Goal: Check status: Check status

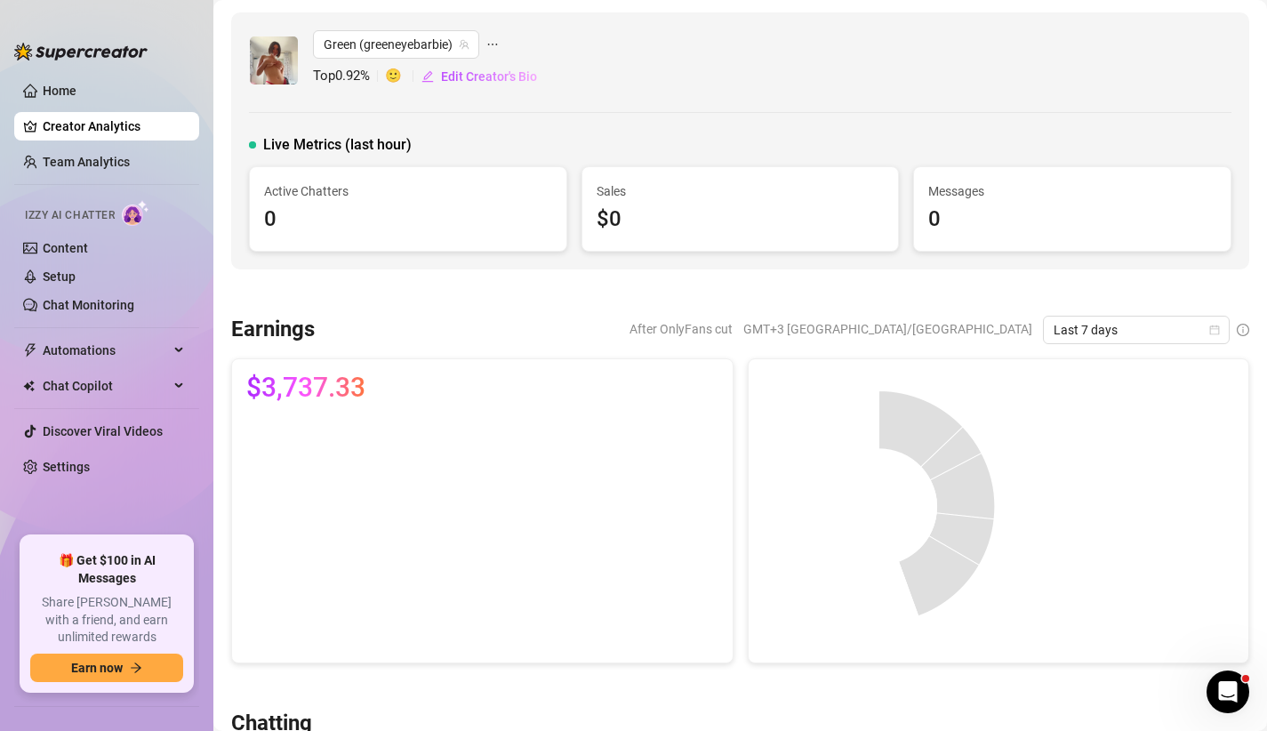
click at [116, 109] on ul "Home Creator Analytics Team Analytics Izzy AI Chatter Content Setup Chat Monito…" at bounding box center [106, 299] width 185 height 460
click at [76, 98] on link "Home" at bounding box center [60, 91] width 34 height 14
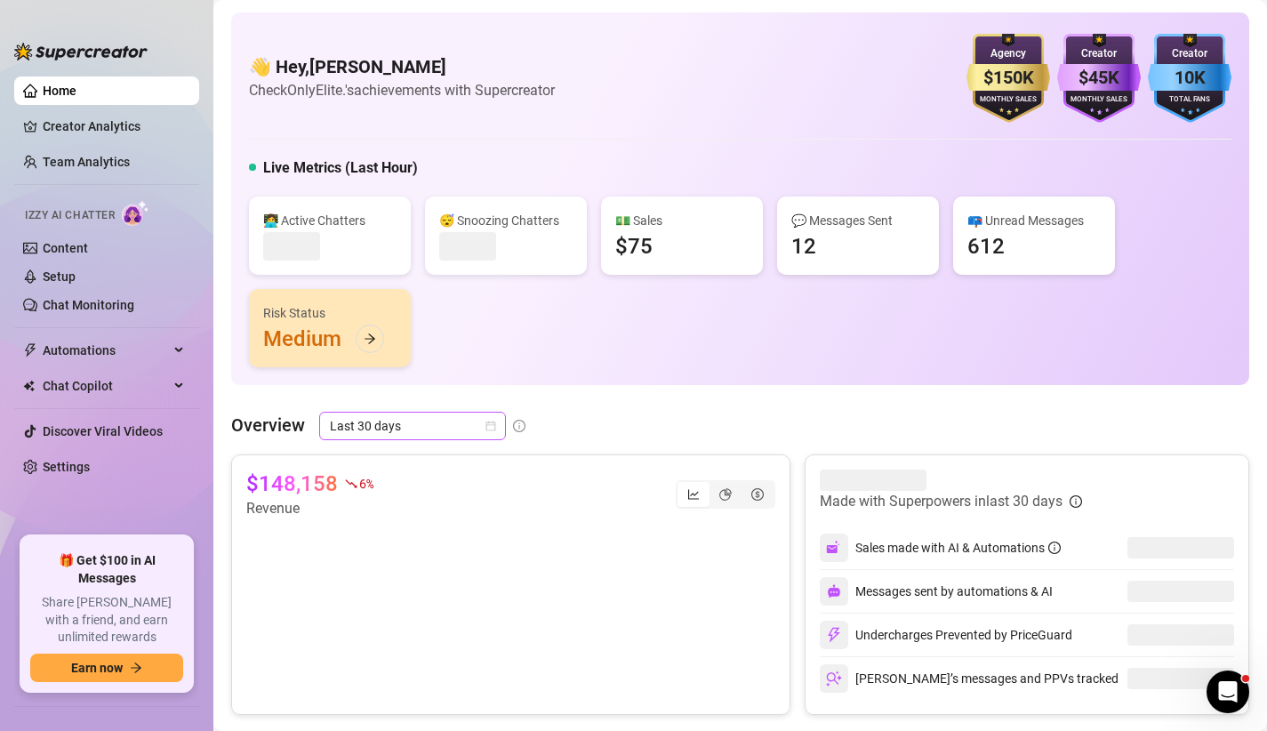
click at [486, 427] on icon "calendar" at bounding box center [490, 425] width 11 height 11
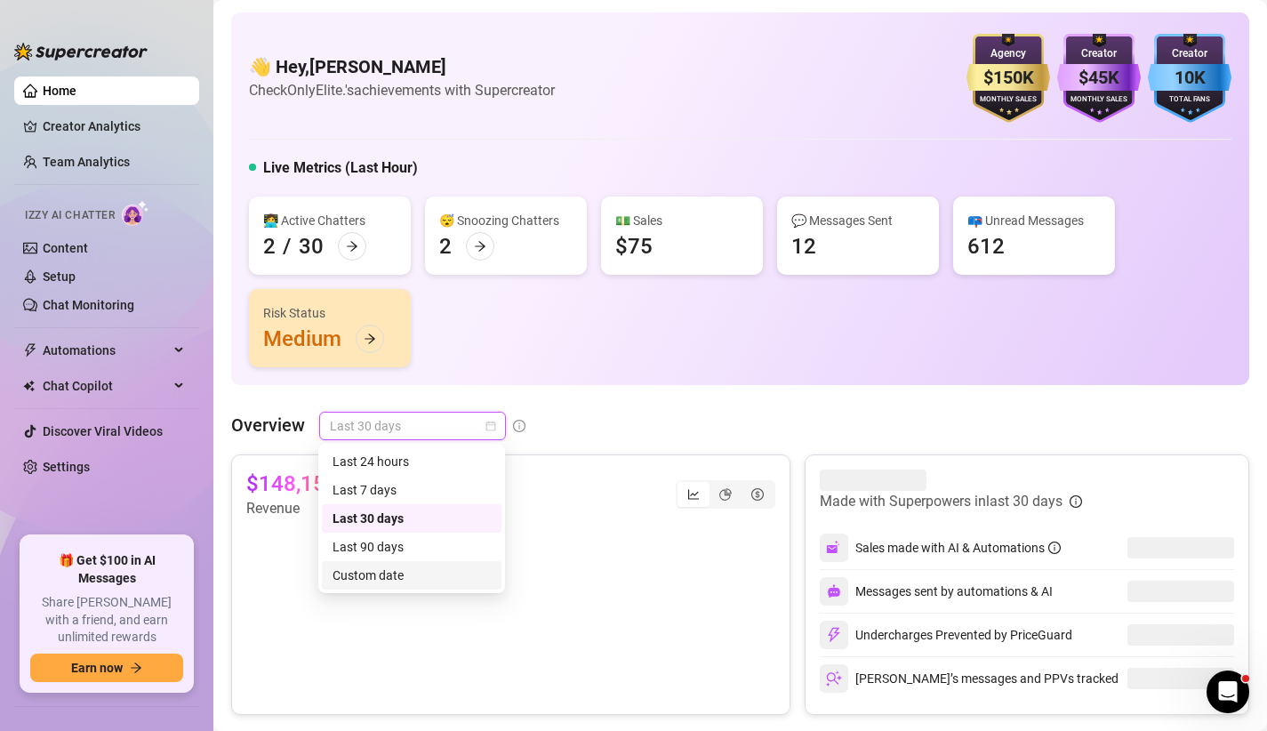
click at [392, 565] on div "Custom date" at bounding box center [411, 575] width 158 height 20
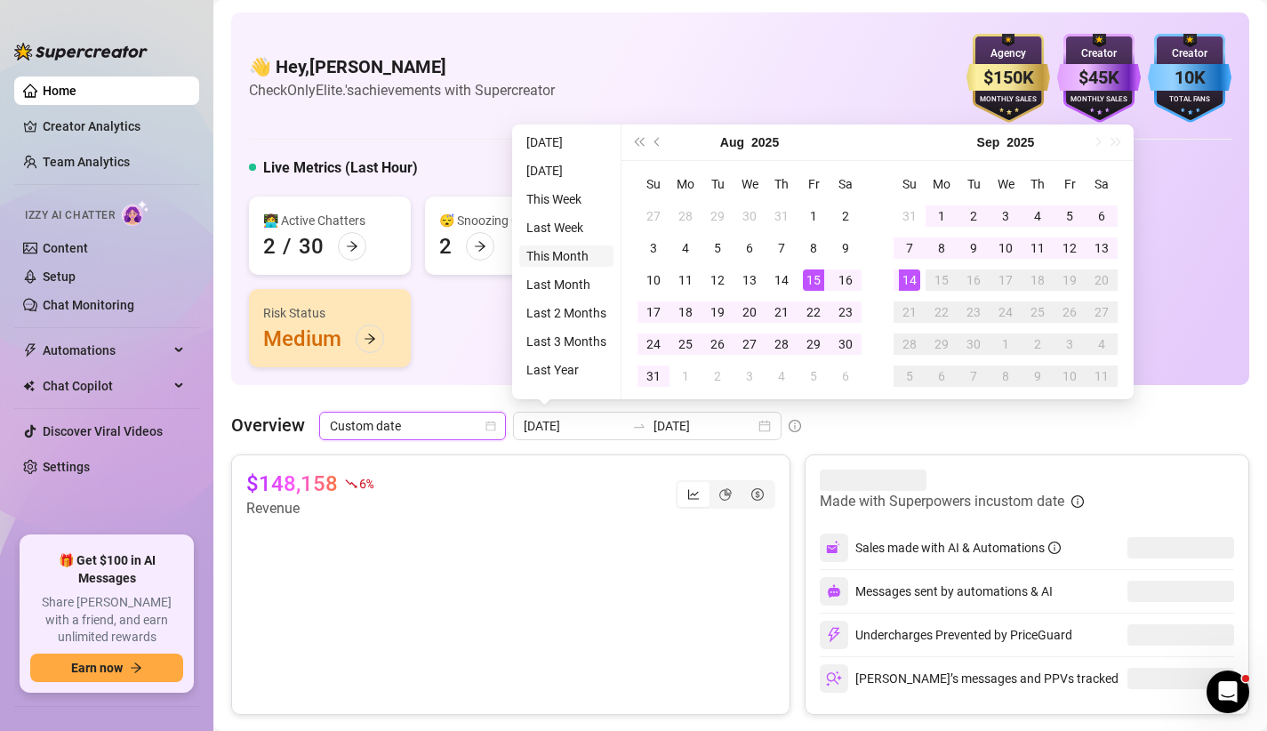
type input "[DATE]"
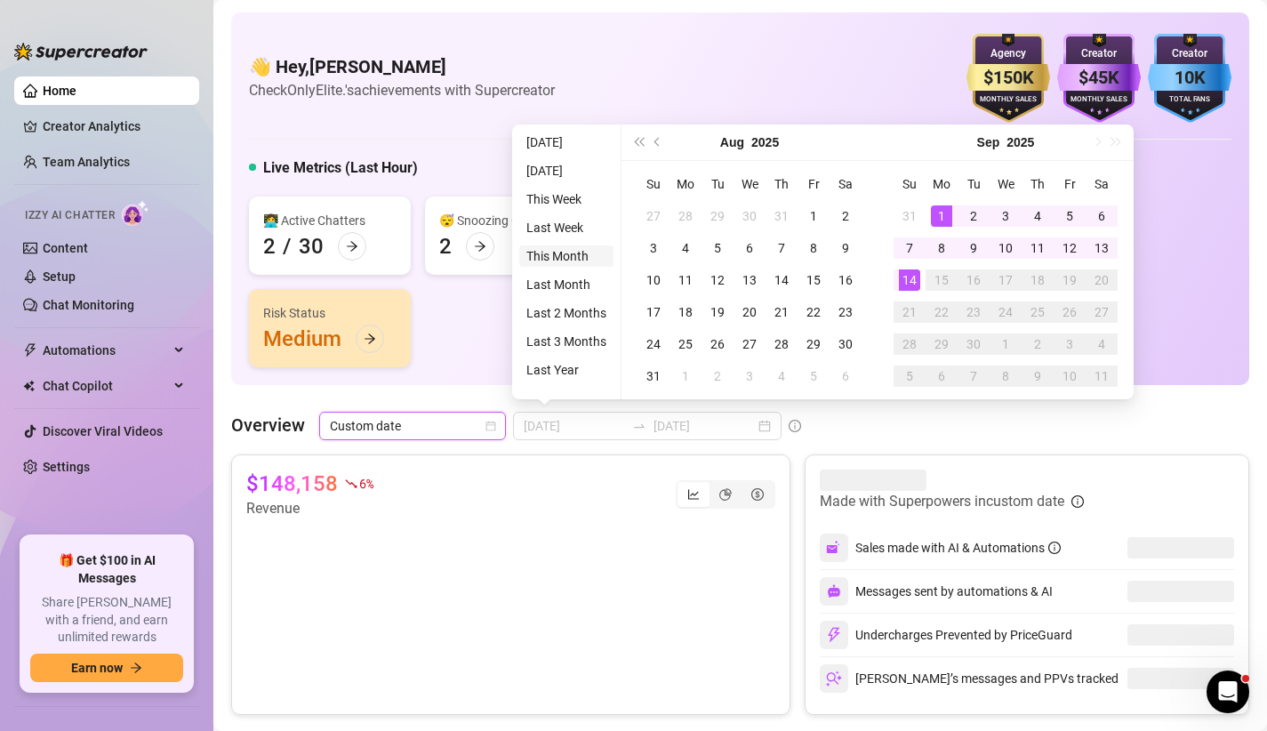
click at [586, 256] on li "This Month" at bounding box center [566, 255] width 94 height 21
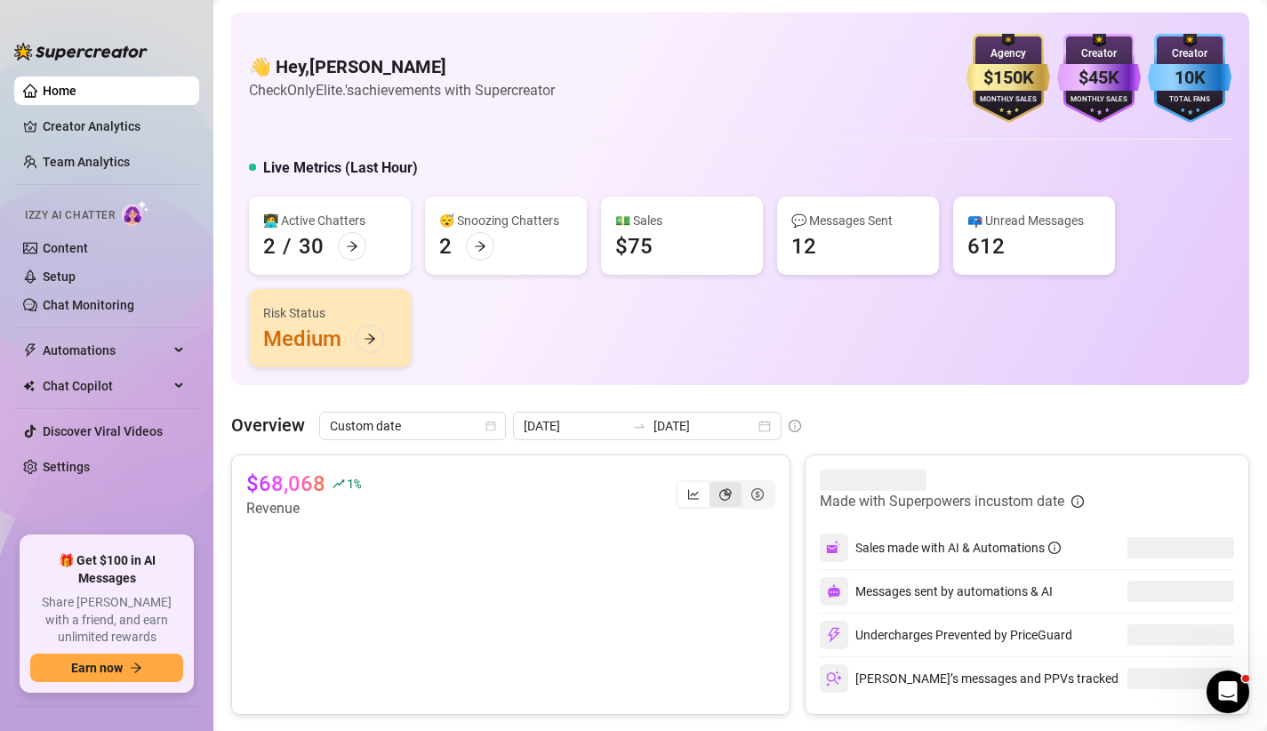
click at [721, 484] on div "segmented control" at bounding box center [725, 494] width 32 height 25
click at [714, 484] on input "segmented control" at bounding box center [714, 484] width 0 height 0
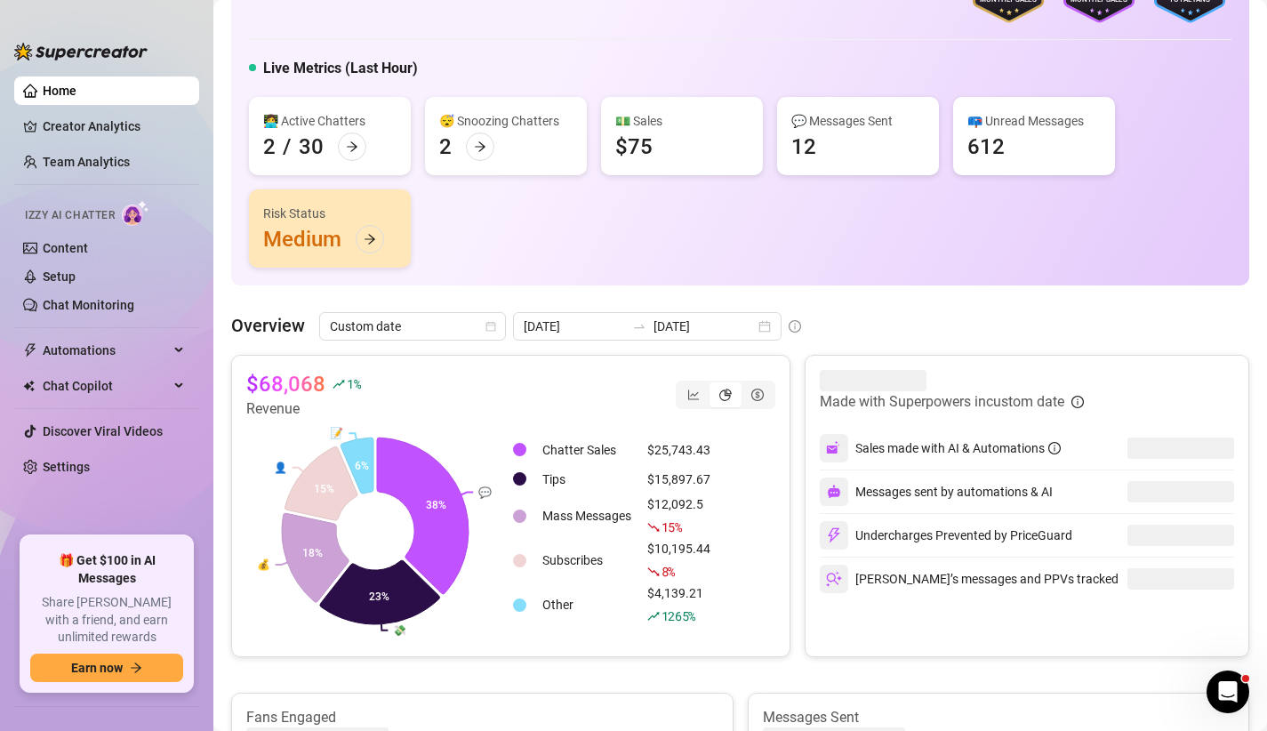
scroll to position [107, 0]
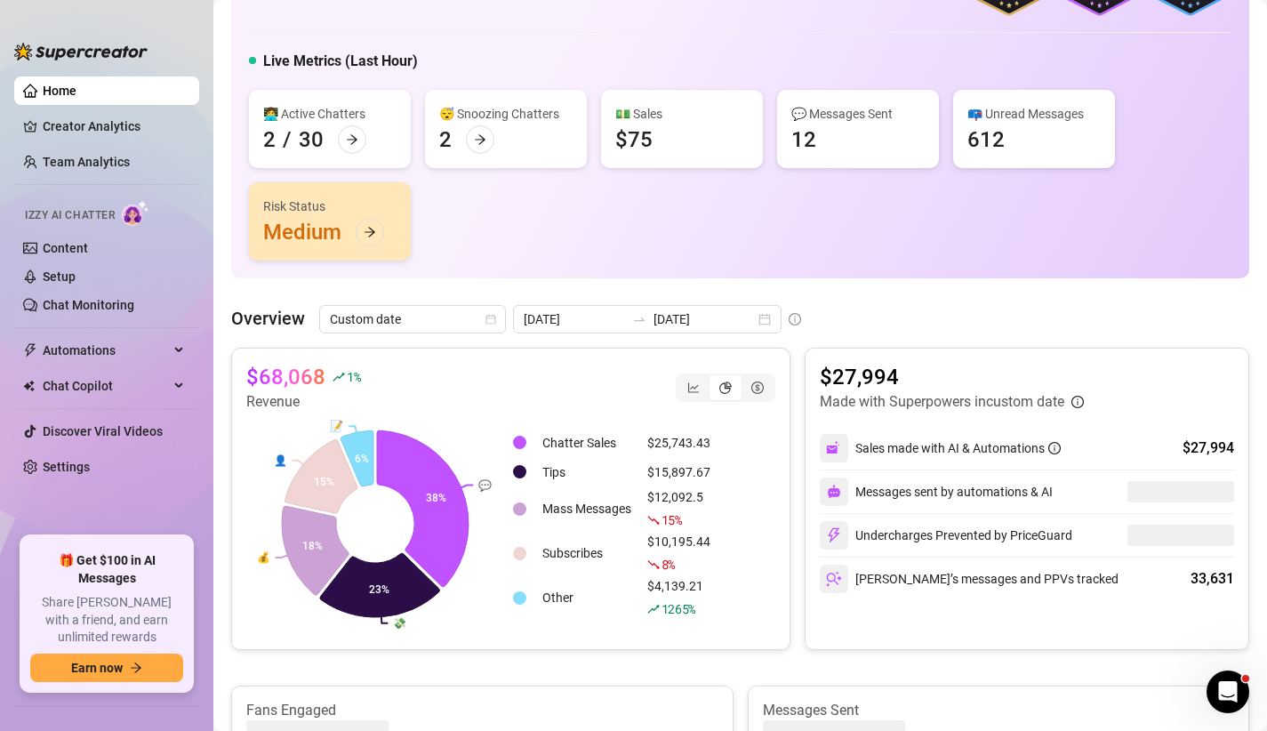
click at [76, 89] on link "Home" at bounding box center [60, 91] width 34 height 14
click at [687, 389] on icon "line-chart" at bounding box center [693, 387] width 12 height 12
click at [682, 378] on input "segmented control" at bounding box center [682, 378] width 0 height 0
